Goal: Task Accomplishment & Management: Use online tool/utility

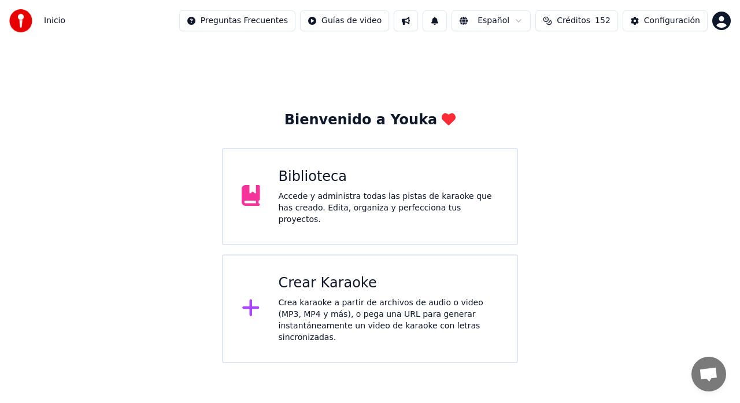
click at [325, 210] on div "Accede y administra todas las pistas de karaoke que has creado. Edita, organiza…" at bounding box center [389, 208] width 220 height 35
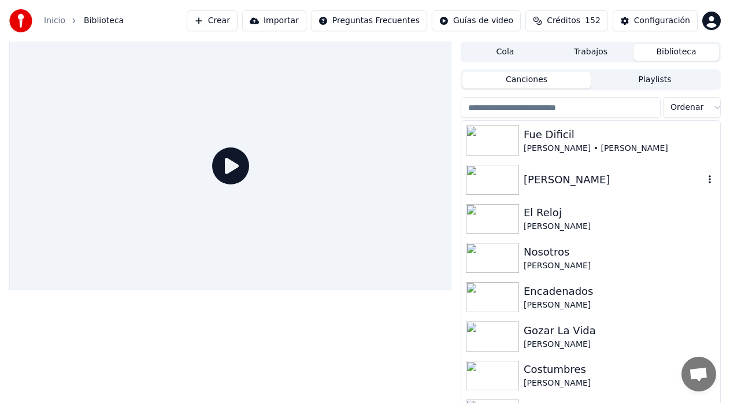
click at [512, 185] on img at bounding box center [492, 180] width 53 height 30
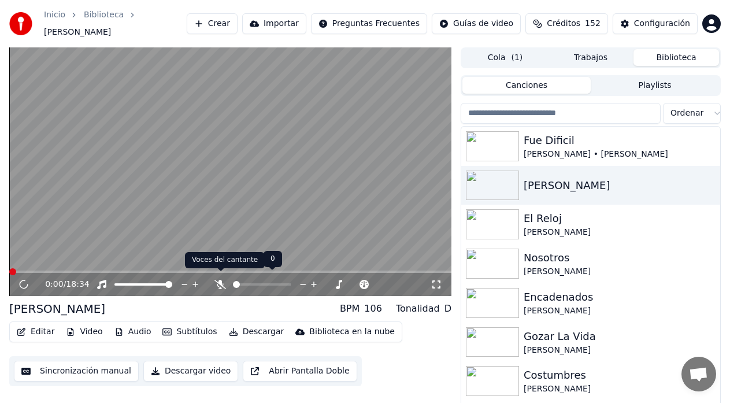
click at [217, 281] on icon at bounding box center [220, 284] width 12 height 9
click at [98, 365] on button "Sincronización manual" at bounding box center [76, 371] width 125 height 21
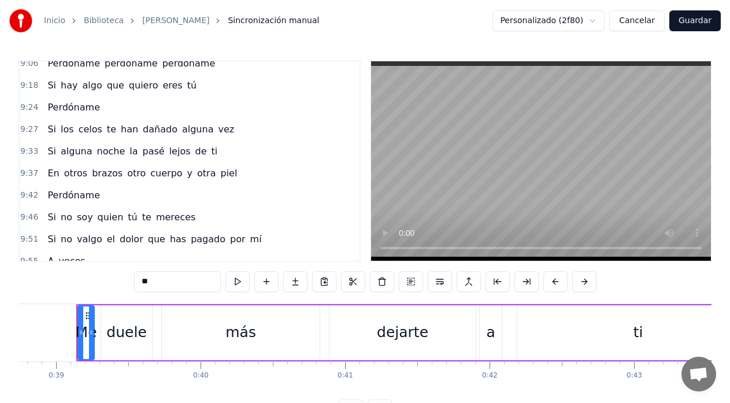
scroll to position [1772, 0]
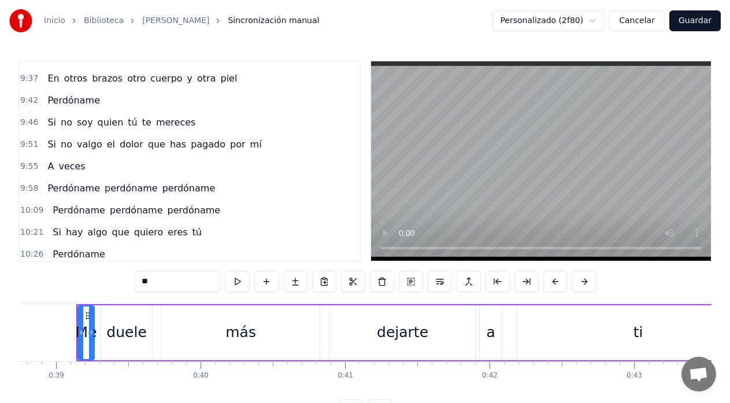
click at [33, 210] on span "10:09" at bounding box center [31, 211] width 23 height 12
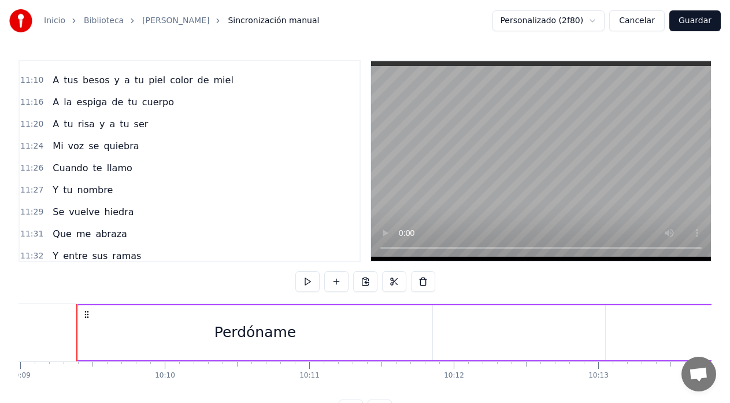
scroll to position [2042, 0]
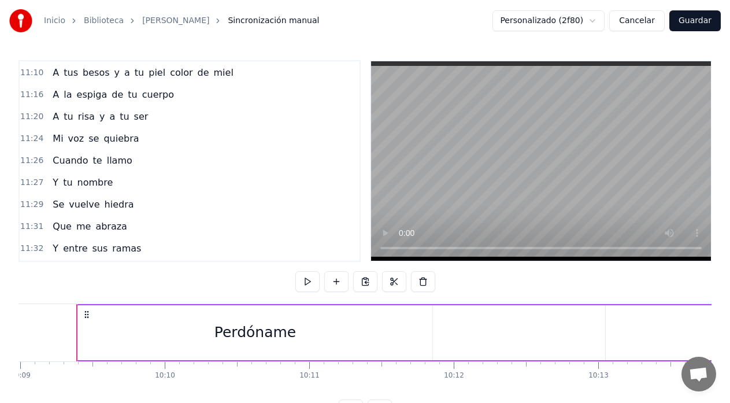
click at [79, 224] on span "me" at bounding box center [83, 226] width 17 height 13
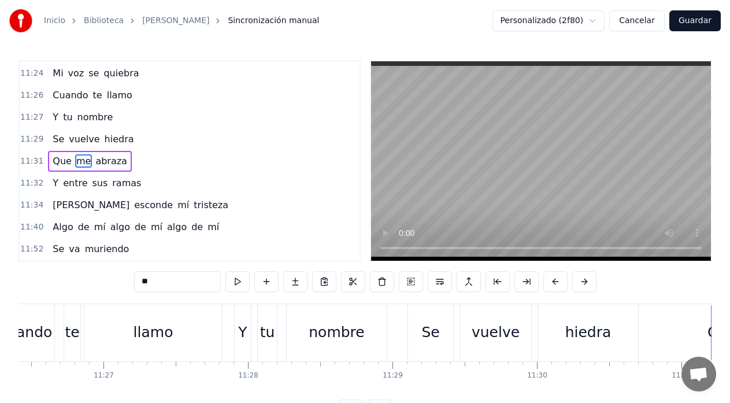
scroll to position [0, 99821]
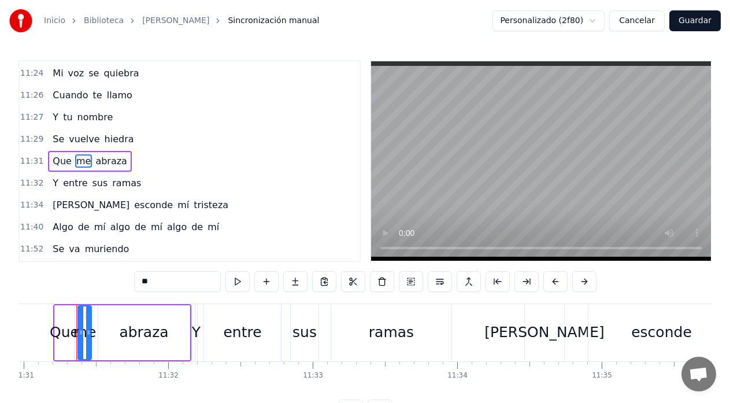
click at [51, 161] on span "Que" at bounding box center [61, 160] width 21 height 13
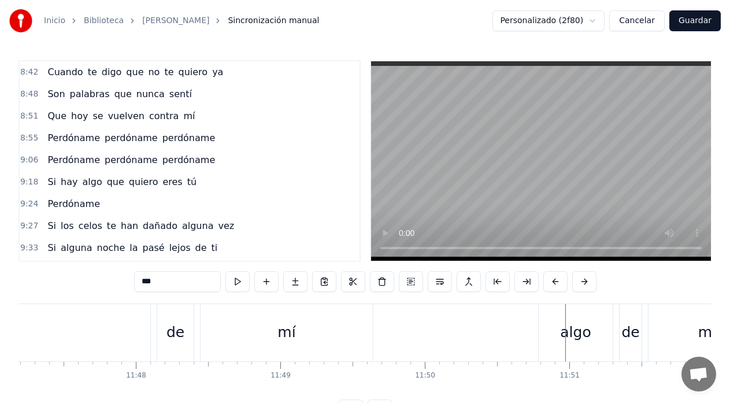
scroll to position [1568, 0]
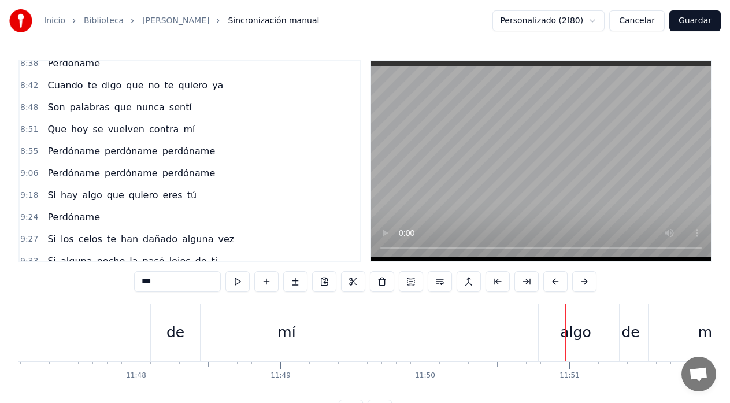
click at [46, 133] on span "Que" at bounding box center [56, 129] width 21 height 13
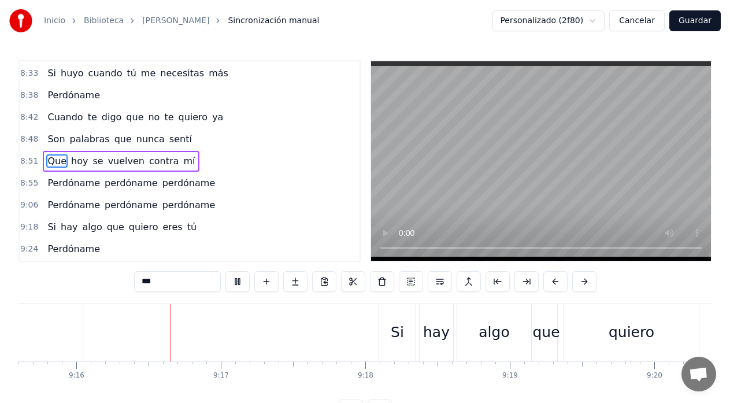
scroll to position [0, 80267]
click at [570, 176] on video at bounding box center [541, 160] width 340 height 199
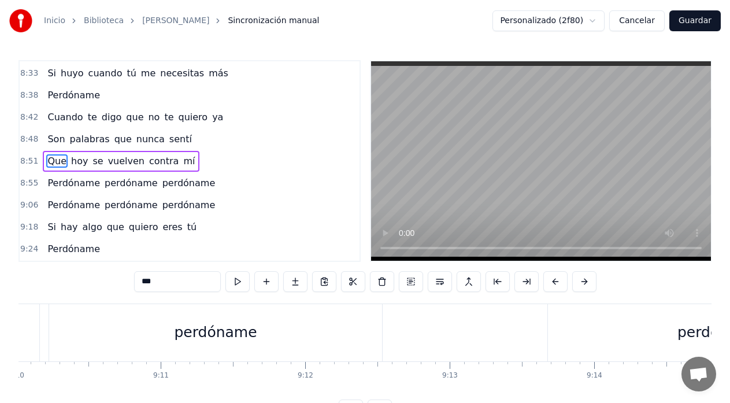
scroll to position [0, 79458]
click at [64, 321] on div "perdóname" at bounding box center [216, 332] width 333 height 57
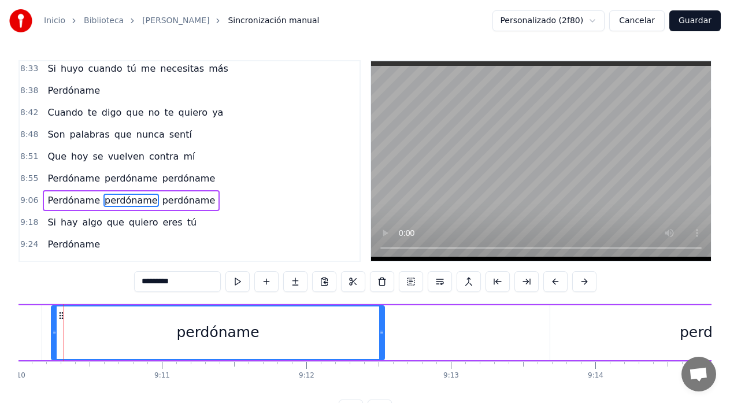
scroll to position [0, 79445]
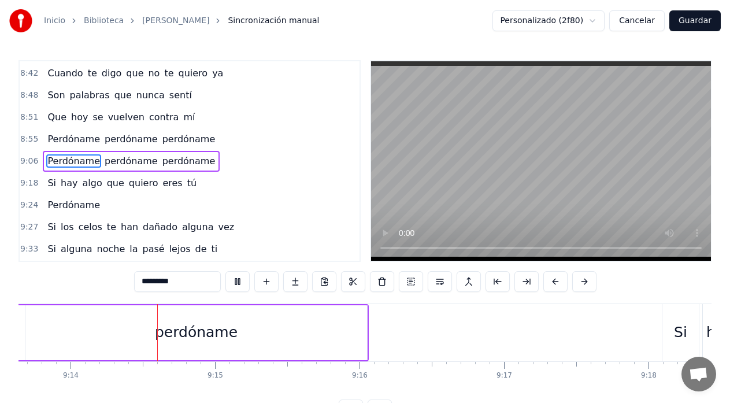
scroll to position [0, 79986]
click at [333, 332] on div "perdóname" at bounding box center [193, 332] width 342 height 55
type input "*********"
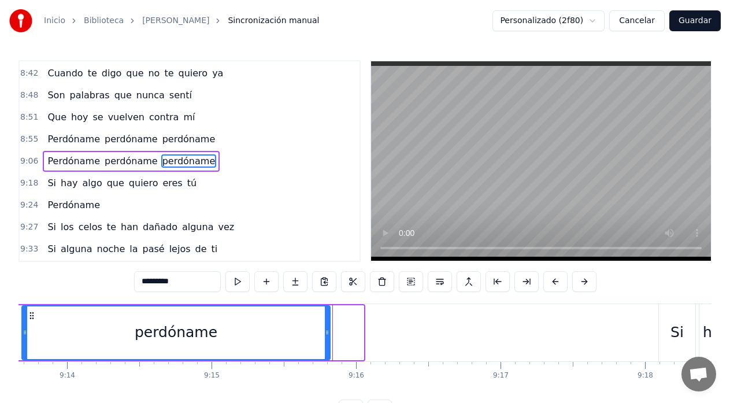
drag, startPoint x: 360, startPoint y: 332, endPoint x: 326, endPoint y: 336, distance: 33.7
click at [326, 336] on icon at bounding box center [327, 332] width 5 height 9
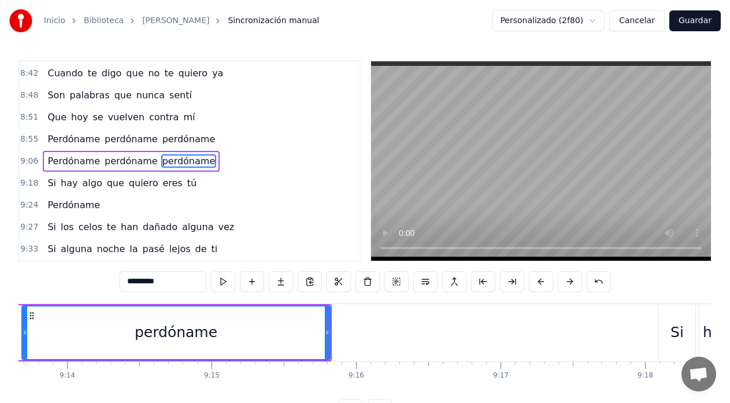
click at [596, 24] on html "Inicio Biblioteca [PERSON_NAME] manual Personalizado (2f80) Cancelar Guardar 0:…" at bounding box center [365, 219] width 730 height 439
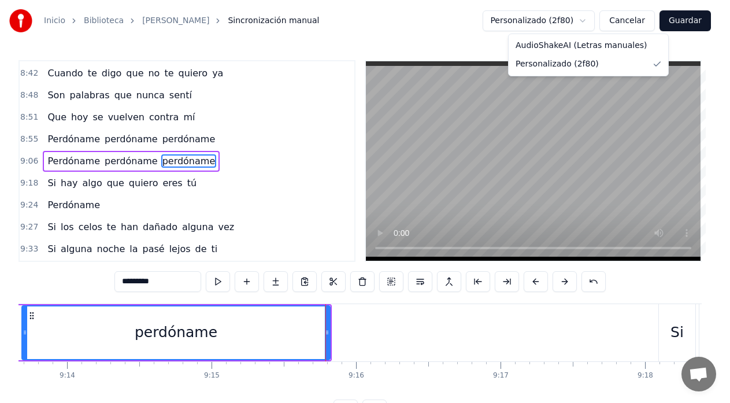
click at [596, 21] on html "Inicio Biblioteca [PERSON_NAME] manual Personalizado (2f80) Cancelar Guardar 0:…" at bounding box center [365, 219] width 730 height 439
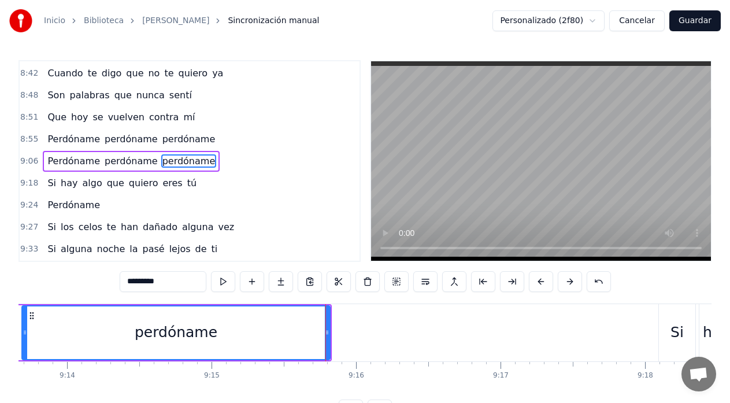
click at [596, 20] on html "Inicio Biblioteca [PERSON_NAME] manual Personalizado (2f80) Cancelar Guardar 0:…" at bounding box center [365, 219] width 730 height 439
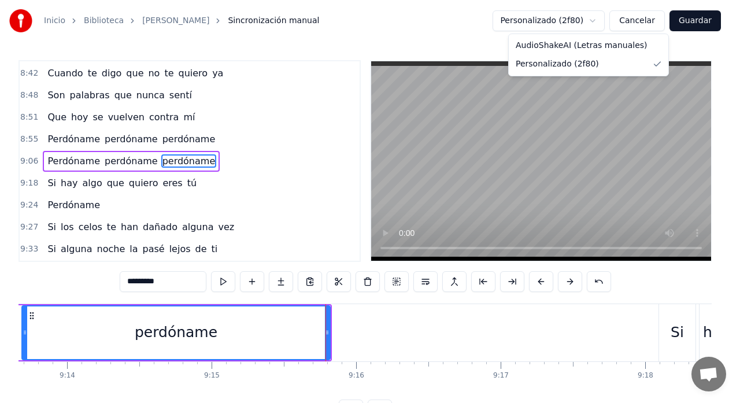
click at [689, 25] on html "Inicio Biblioteca [PERSON_NAME] manual Personalizado (2f80) Cancelar Guardar 0:…" at bounding box center [370, 219] width 740 height 439
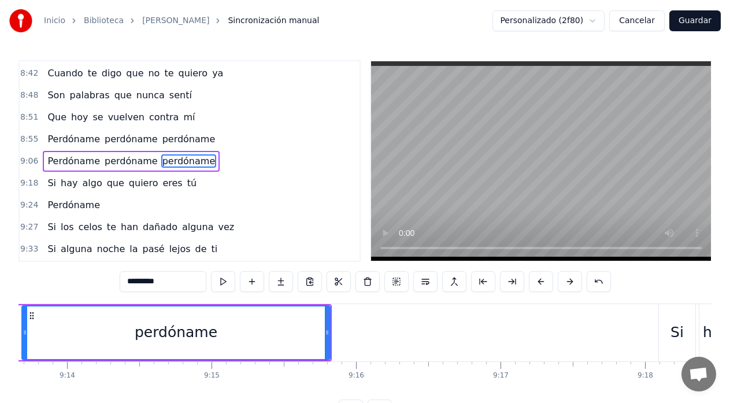
click at [689, 25] on button "Guardar" at bounding box center [694, 20] width 51 height 21
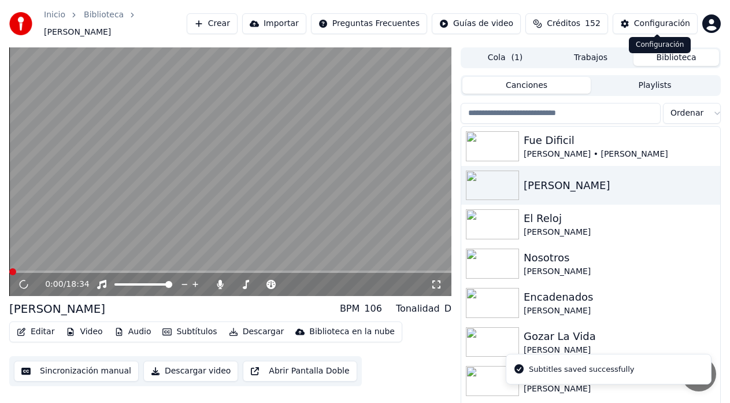
click at [662, 20] on div "Configuración" at bounding box center [662, 24] width 56 height 12
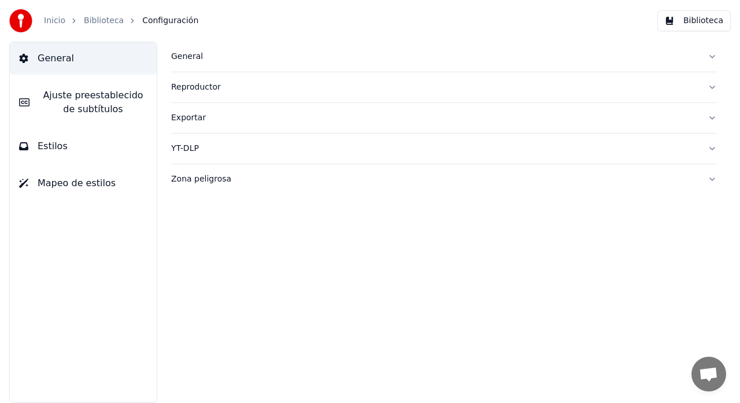
click at [53, 151] on span "Estilos" at bounding box center [53, 146] width 30 height 14
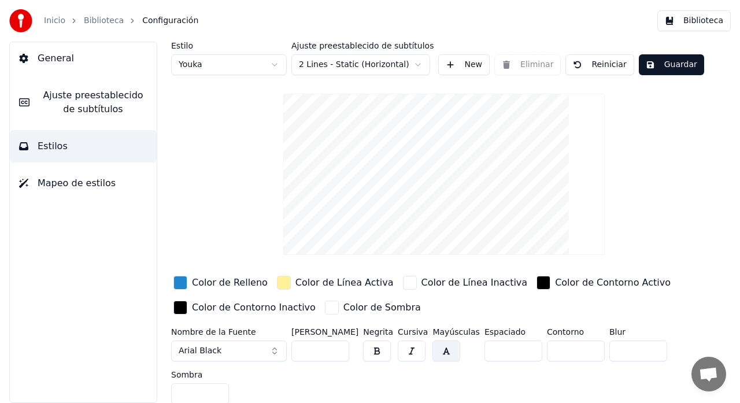
click at [337, 351] on input "***" at bounding box center [320, 350] width 58 height 21
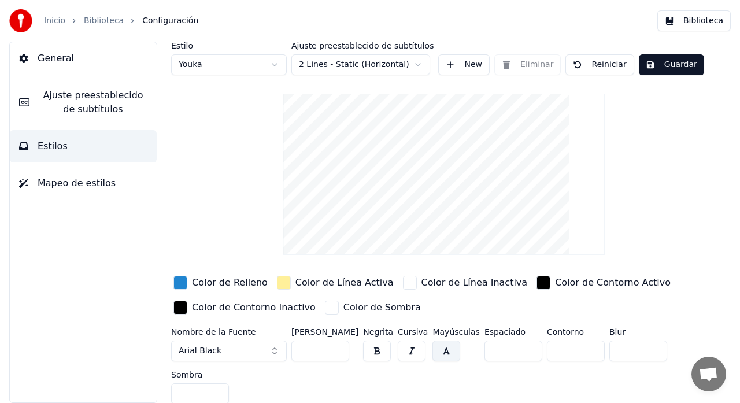
click at [337, 351] on input "***" at bounding box center [320, 350] width 58 height 21
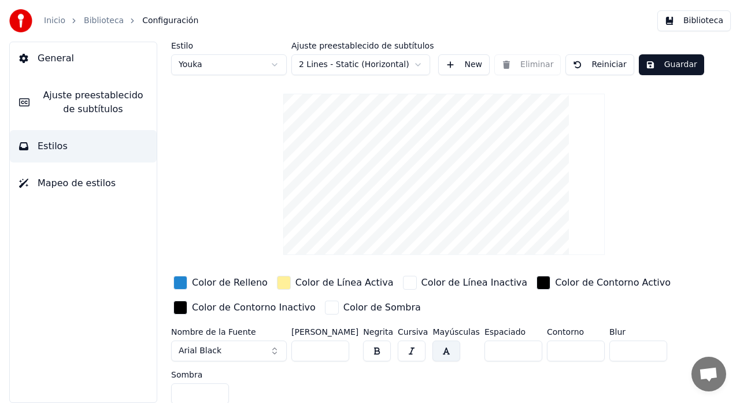
click at [337, 351] on input "***" at bounding box center [320, 350] width 58 height 21
click at [337, 351] on input "**" at bounding box center [320, 350] width 58 height 21
type input "**"
click at [337, 351] on input "**" at bounding box center [320, 350] width 58 height 21
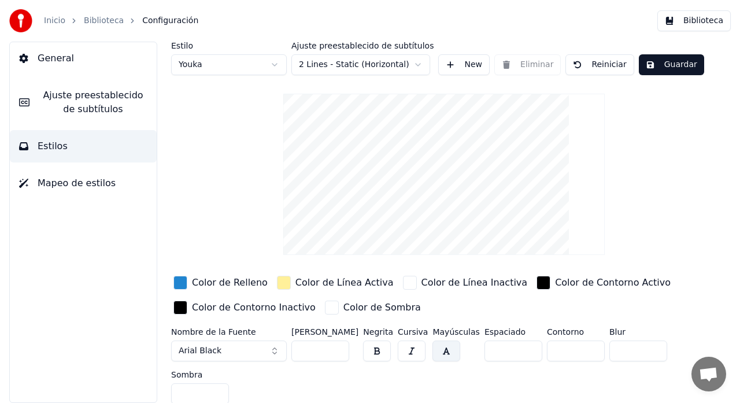
click at [660, 67] on button "Guardar" at bounding box center [671, 64] width 65 height 21
click at [69, 61] on span "General" at bounding box center [56, 58] width 36 height 14
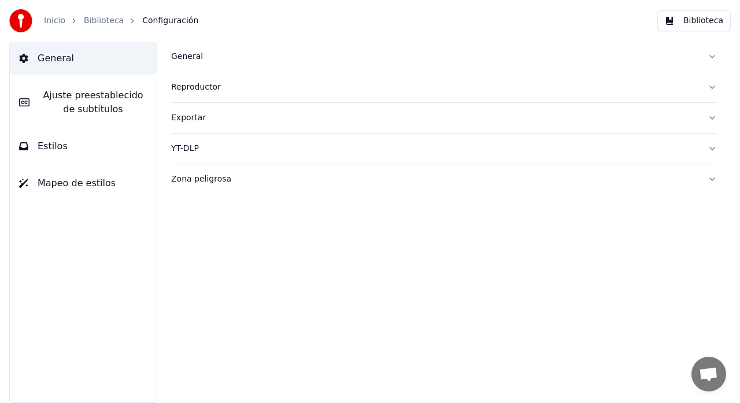
click at [714, 21] on button "Biblioteca" at bounding box center [693, 20] width 73 height 21
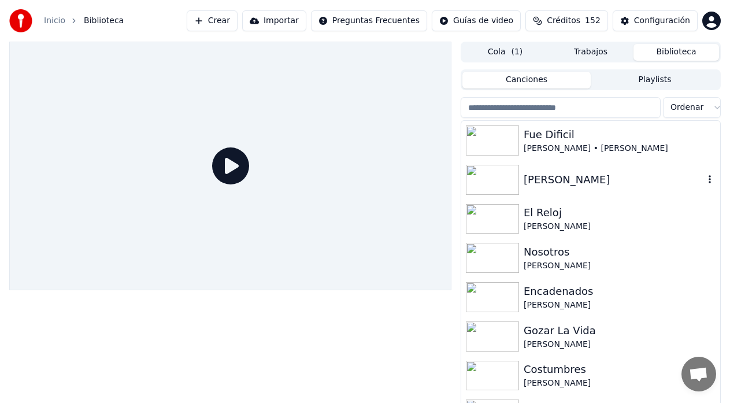
click at [508, 187] on img at bounding box center [492, 180] width 53 height 30
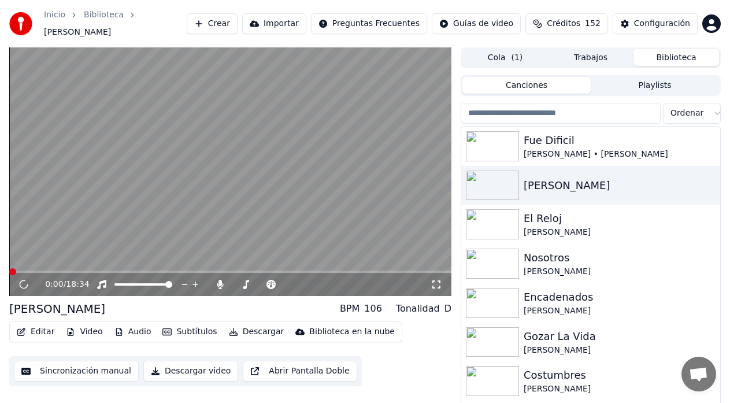
click at [60, 363] on button "Sincronización manual" at bounding box center [76, 371] width 125 height 21
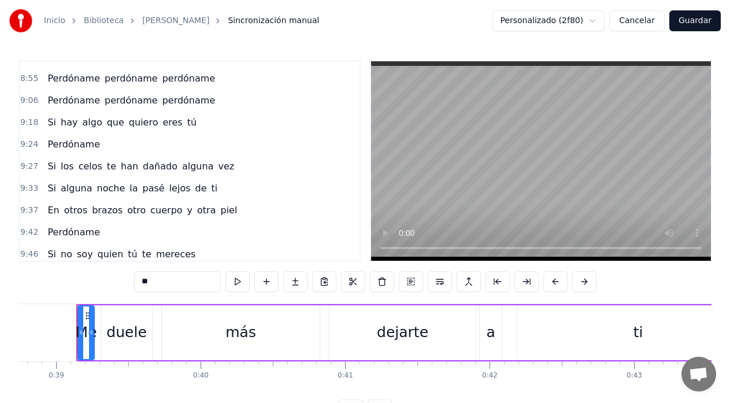
scroll to position [1653, 0]
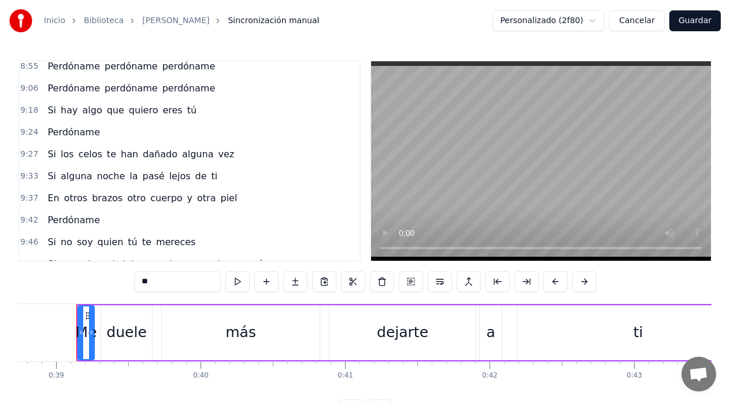
click at [26, 66] on span "8:55" at bounding box center [29, 67] width 18 height 12
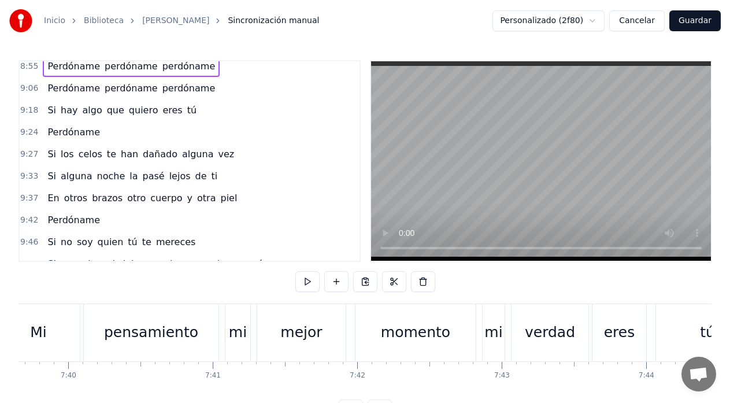
click at [46, 68] on span "Perdóname" at bounding box center [73, 66] width 55 height 13
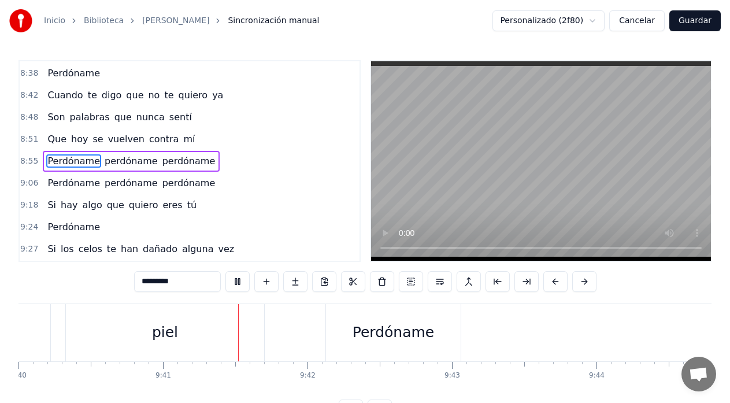
scroll to position [0, 83883]
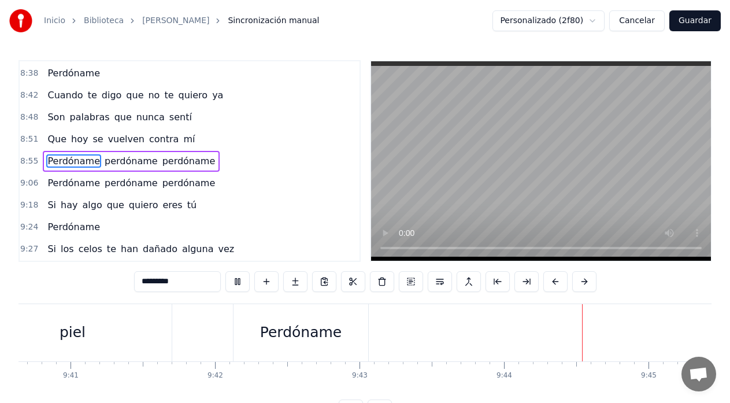
click at [698, 25] on button "Guardar" at bounding box center [694, 20] width 51 height 21
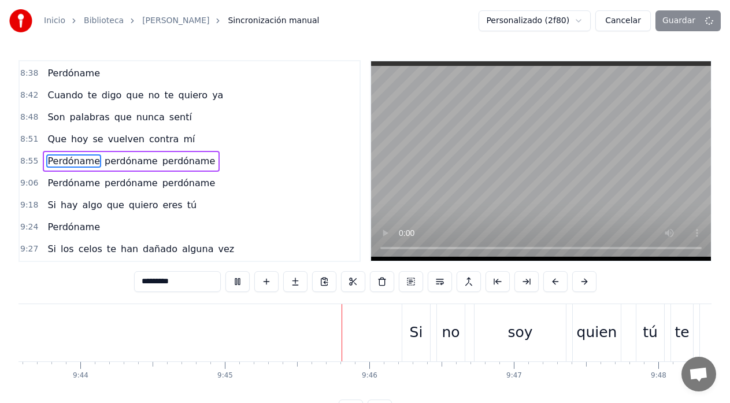
scroll to position [0, 84496]
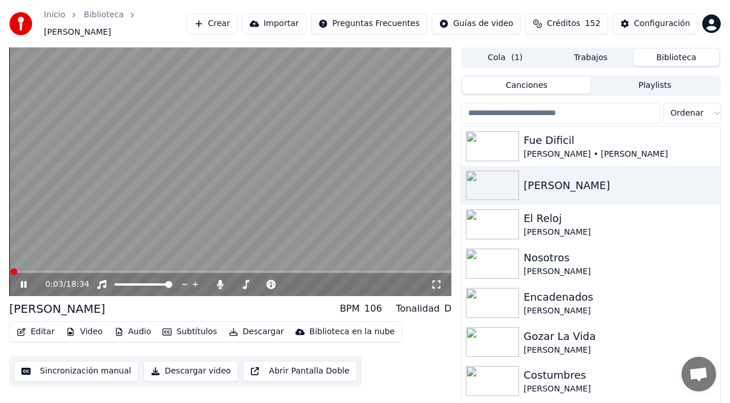
click at [28, 281] on icon at bounding box center [31, 284] width 27 height 9
click at [58, 368] on button "Sincronización manual" at bounding box center [76, 371] width 125 height 21
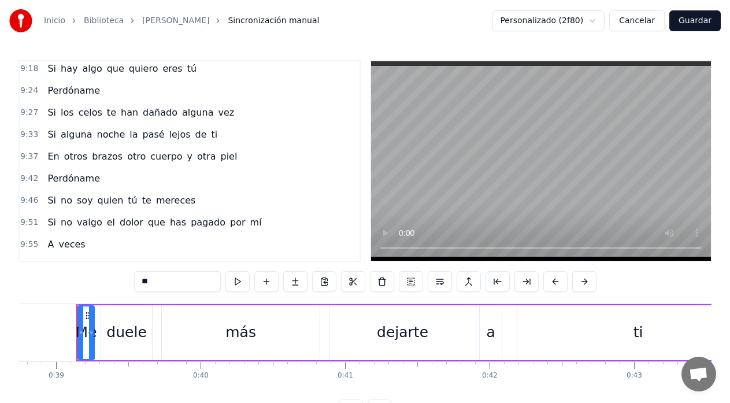
scroll to position [1695, 0]
click at [26, 109] on span "9:27" at bounding box center [29, 112] width 18 height 12
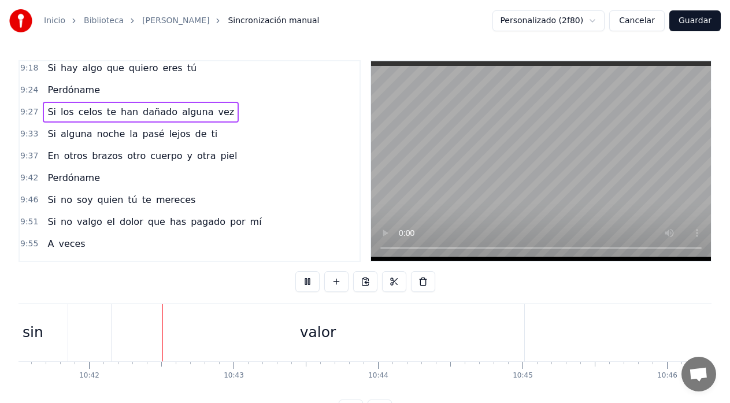
scroll to position [0, 92678]
click at [692, 24] on button "Guardar" at bounding box center [694, 20] width 51 height 21
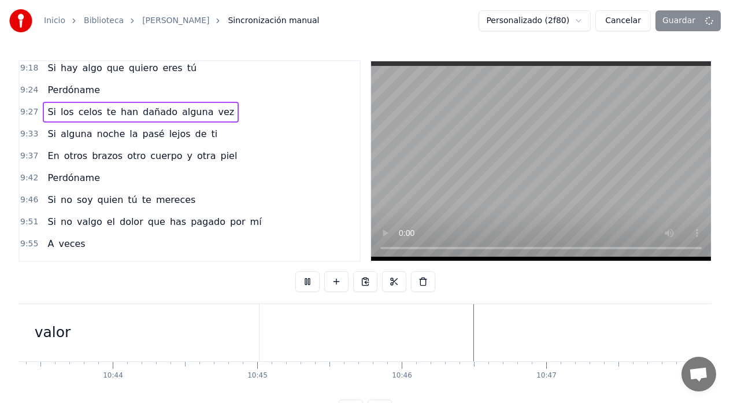
scroll to position [0, 93177]
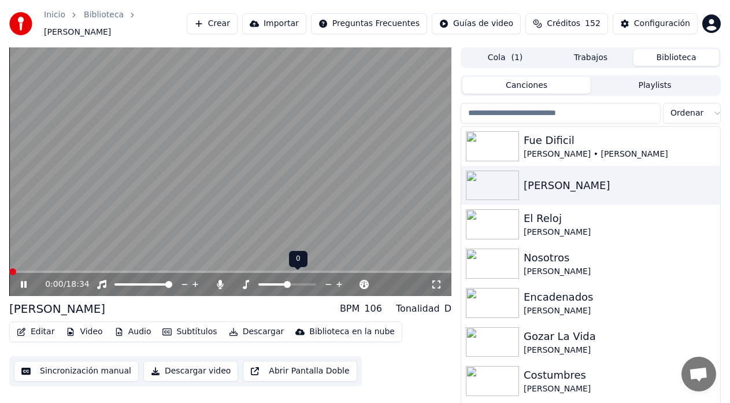
click at [326, 279] on icon at bounding box center [328, 285] width 11 height 12
click at [327, 279] on icon at bounding box center [328, 285] width 11 height 12
click at [219, 280] on icon at bounding box center [220, 284] width 6 height 9
click at [437, 280] on icon at bounding box center [437, 284] width 12 height 9
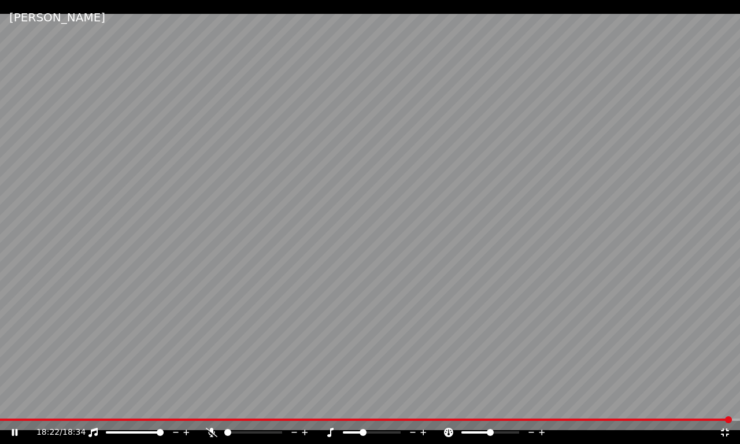
click at [725, 432] on icon at bounding box center [725, 432] width 12 height 9
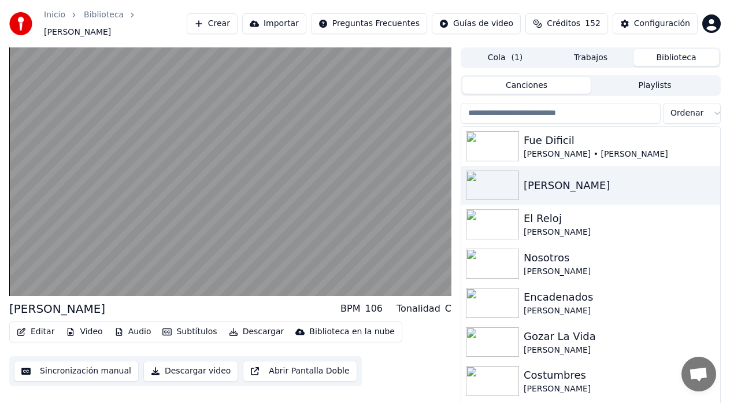
click at [72, 366] on button "Sincronización manual" at bounding box center [76, 371] width 125 height 21
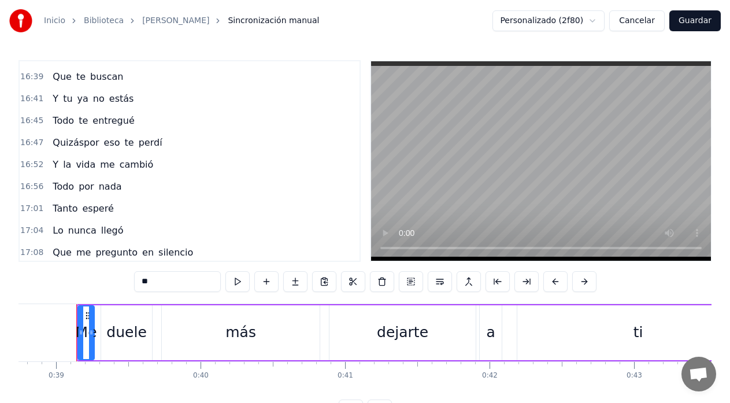
scroll to position [3527, 0]
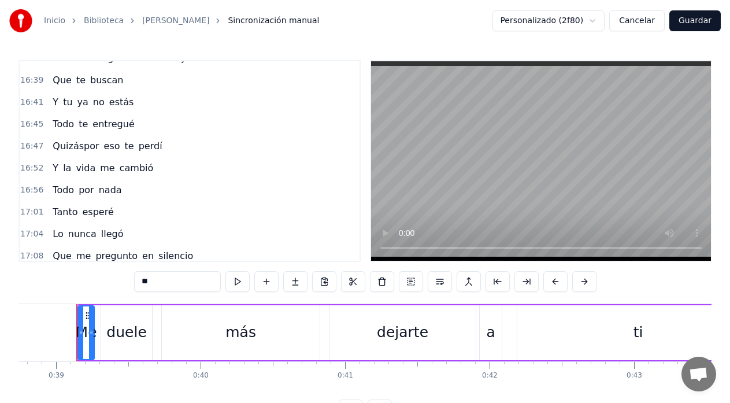
click at [73, 147] on span "Quizáspor" at bounding box center [75, 145] width 49 height 13
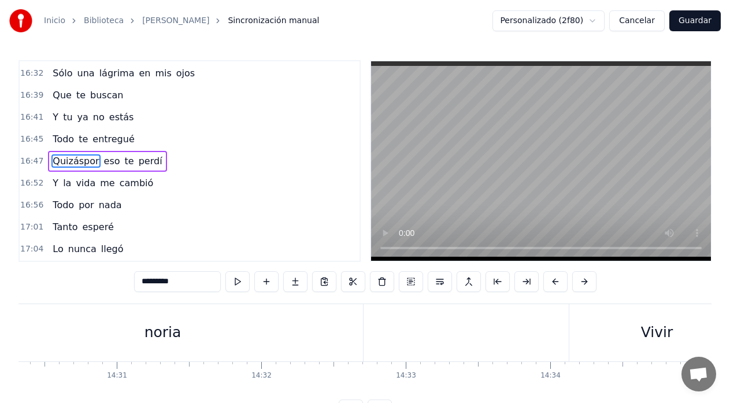
scroll to position [0, 145502]
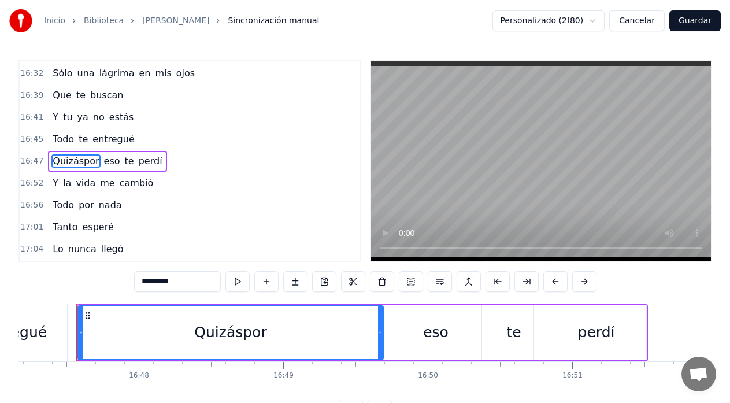
click at [165, 286] on input "*********" at bounding box center [177, 281] width 87 height 21
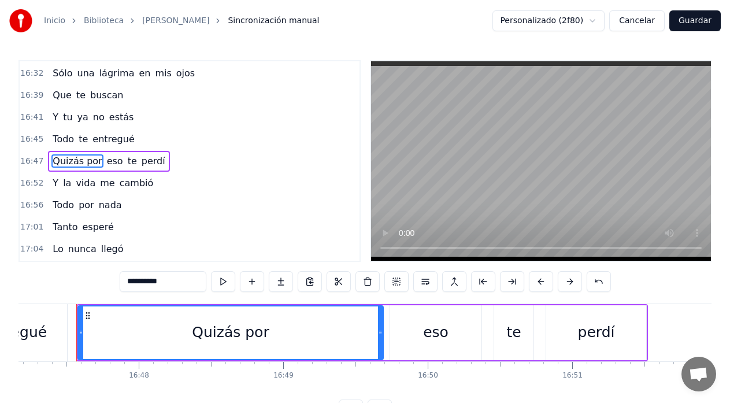
type input "**********"
click at [25, 390] on div "Me duele más dejarte a ti Que dejar de vivir Me duele más tu adiós Que el peor …" at bounding box center [364, 346] width 693 height 87
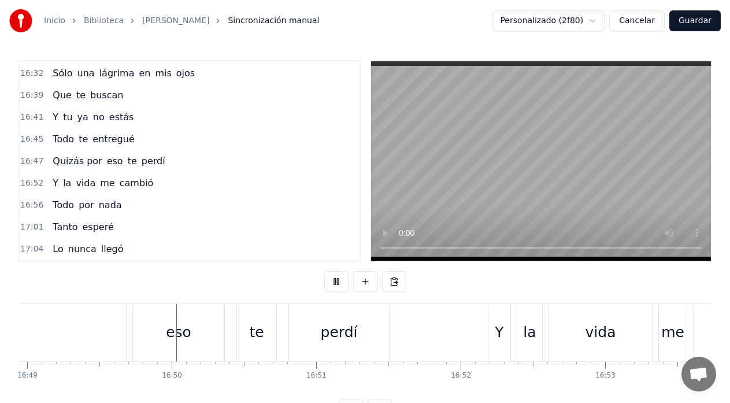
scroll to position [0, 145759]
click at [696, 20] on button "Guardar" at bounding box center [694, 20] width 51 height 21
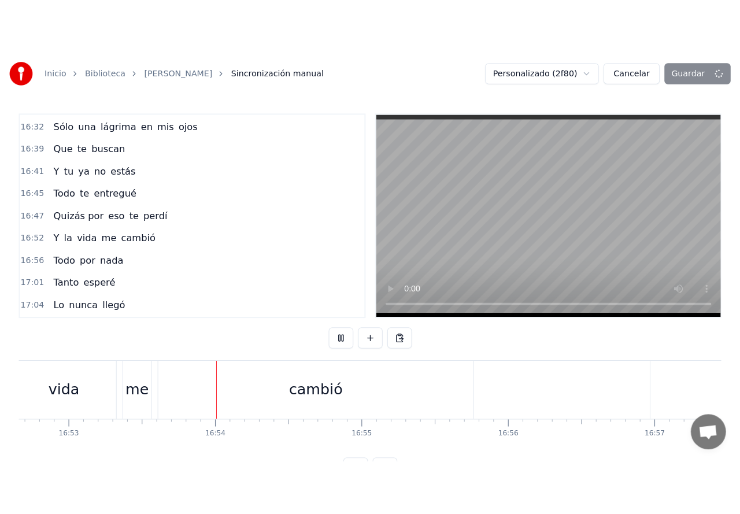
scroll to position [0, 146356]
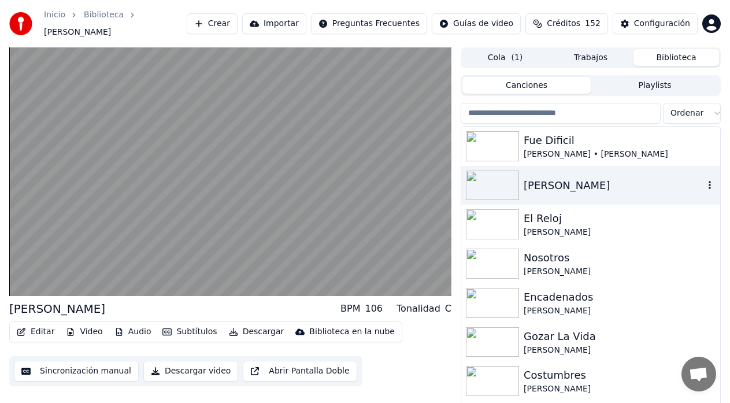
click at [524, 179] on div "[PERSON_NAME]" at bounding box center [614, 185] width 180 height 16
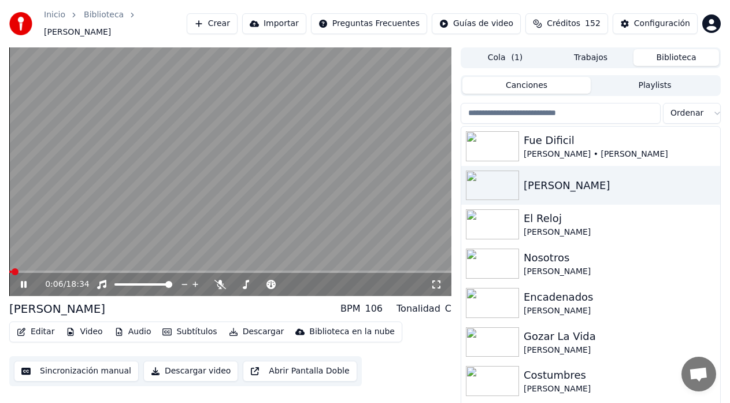
click at [253, 324] on button "Descargar" at bounding box center [256, 332] width 65 height 16
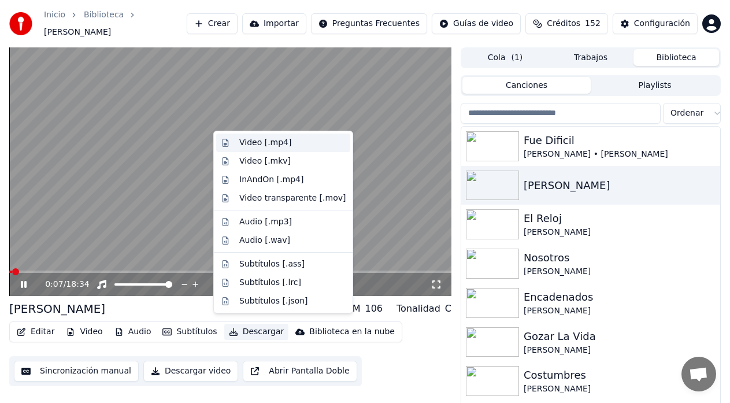
click at [248, 146] on div "Video [.mp4]" at bounding box center [265, 143] width 52 height 12
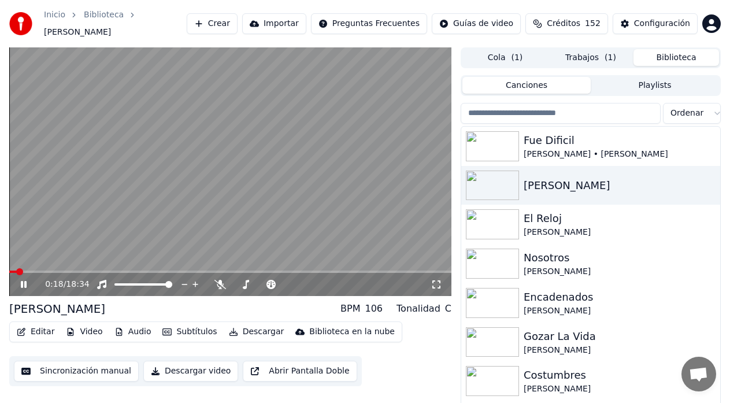
click at [663, 49] on button "Biblioteca" at bounding box center [676, 57] width 86 height 17
click at [522, 140] on div at bounding box center [495, 146] width 58 height 30
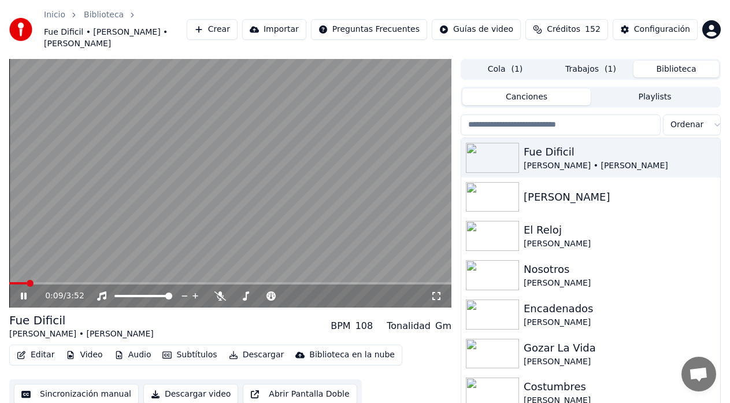
click at [437, 296] on icon at bounding box center [437, 295] width 12 height 9
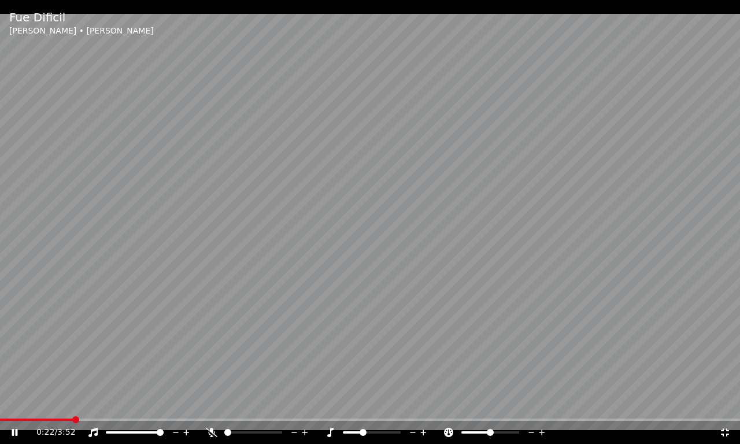
click at [424, 430] on icon at bounding box center [424, 432] width 6 height 6
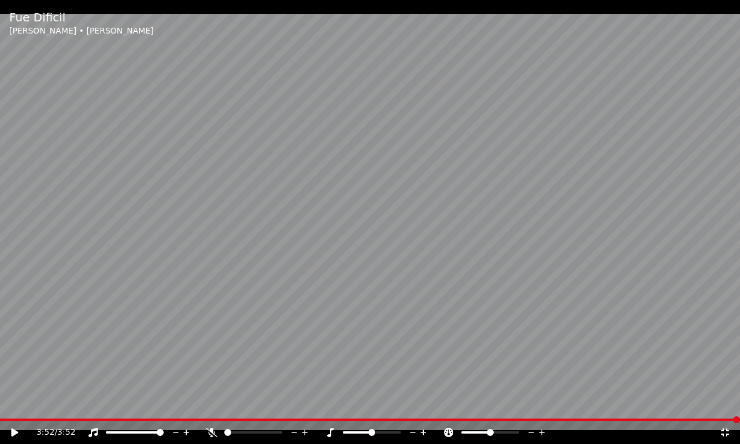
click at [724, 432] on icon at bounding box center [725, 432] width 12 height 9
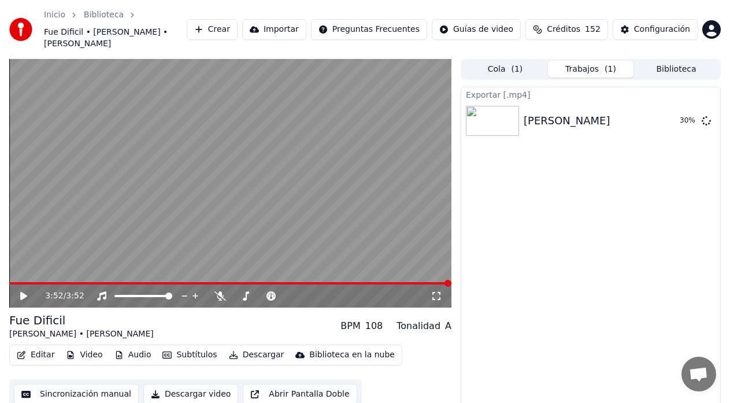
click at [570, 71] on button "Trabajos ( 1 )" at bounding box center [591, 69] width 86 height 17
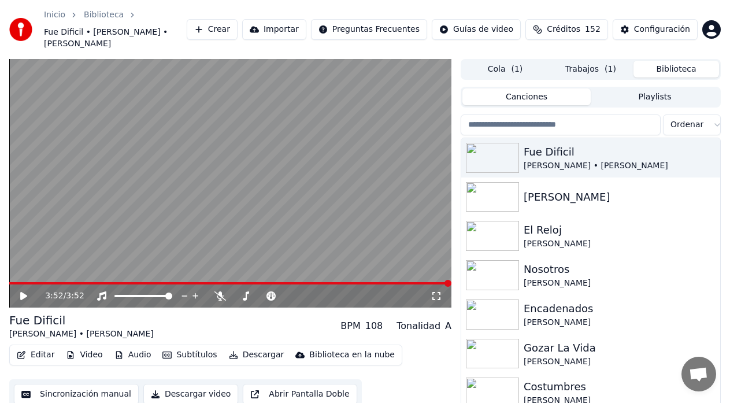
click at [664, 68] on button "Biblioteca" at bounding box center [676, 69] width 86 height 17
click at [537, 239] on div "[PERSON_NAME]" at bounding box center [614, 244] width 180 height 12
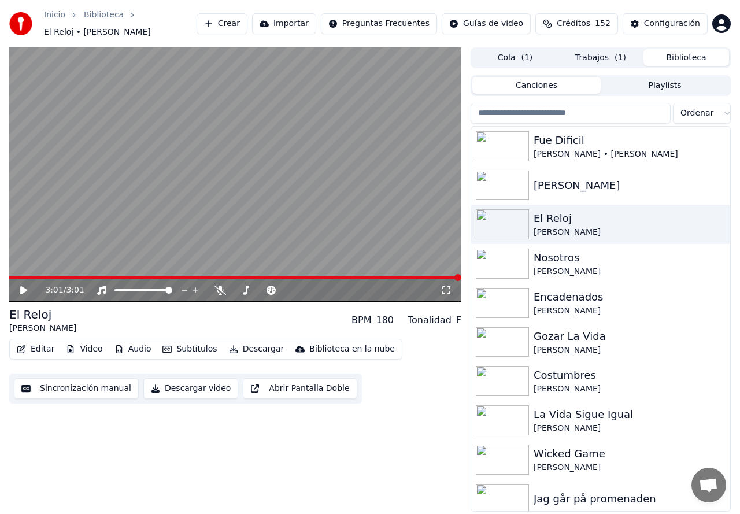
click at [450, 287] on icon at bounding box center [446, 290] width 8 height 8
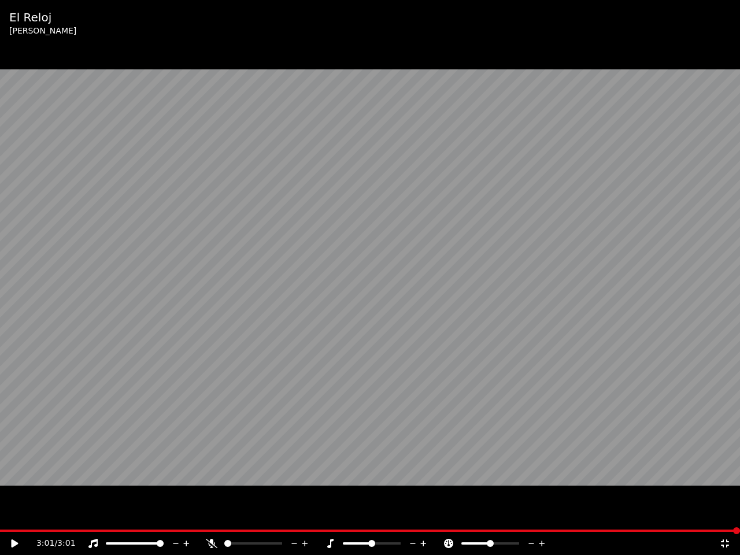
click at [727, 513] on icon at bounding box center [725, 543] width 8 height 8
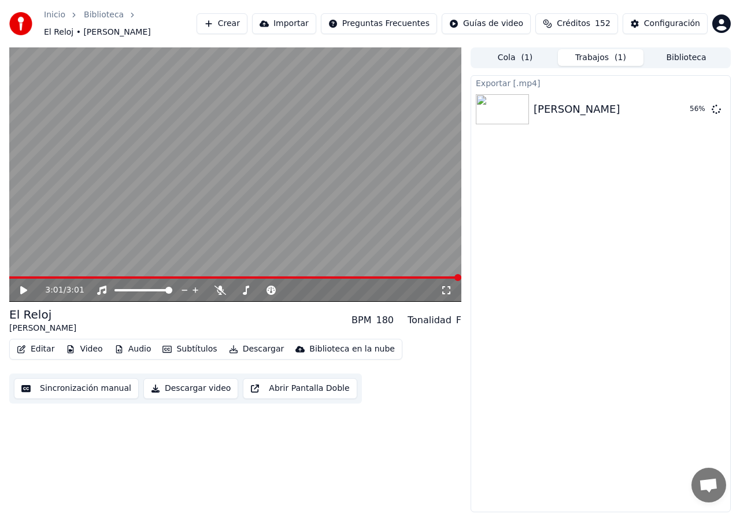
click at [575, 52] on button "Trabajos ( 1 )" at bounding box center [601, 57] width 86 height 17
